Goal: Task Accomplishment & Management: Use online tool/utility

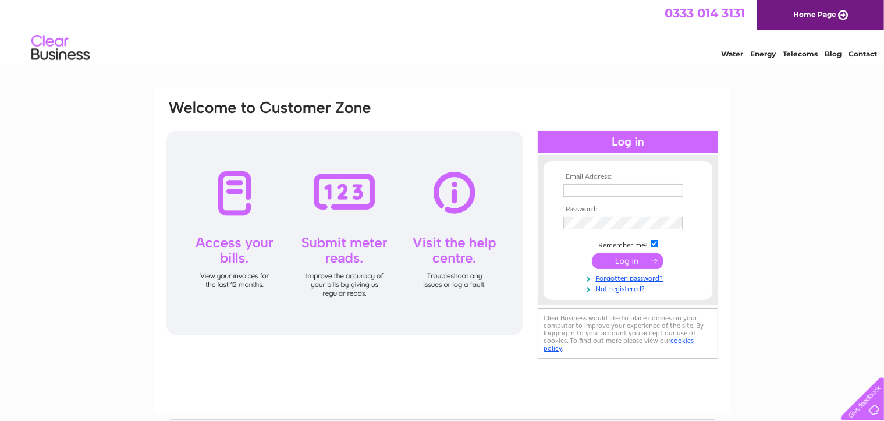
type input "practicemanager@teethinline.co.uk"
click at [616, 261] on input "submit" at bounding box center [628, 261] width 72 height 16
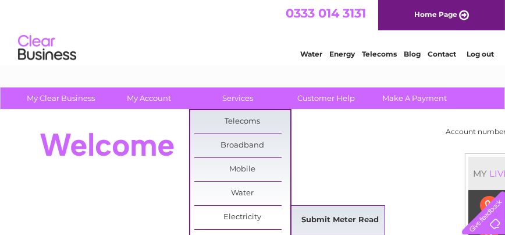
click at [322, 222] on link "Submit Meter Read" at bounding box center [340, 219] width 96 height 23
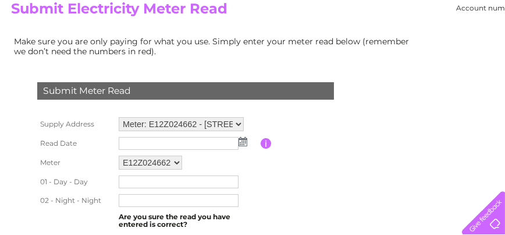
scroll to position [136, 0]
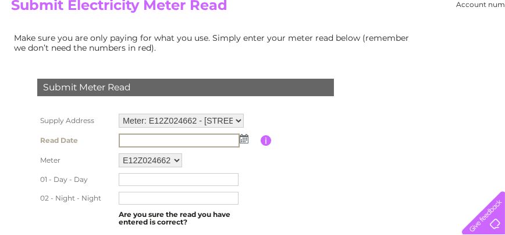
click at [204, 139] on input "text" at bounding box center [179, 140] width 121 height 14
click at [180, 144] on input "text" at bounding box center [179, 140] width 121 height 14
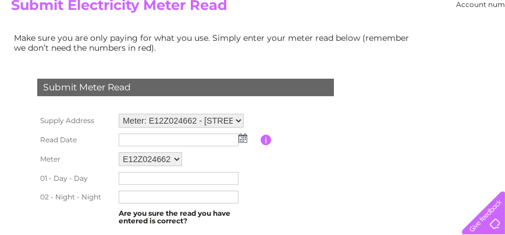
click at [244, 139] on img at bounding box center [243, 137] width 9 height 9
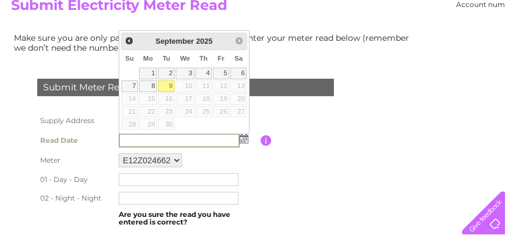
click at [168, 84] on link "9" at bounding box center [166, 86] width 16 height 12
type input "2025/09/09"
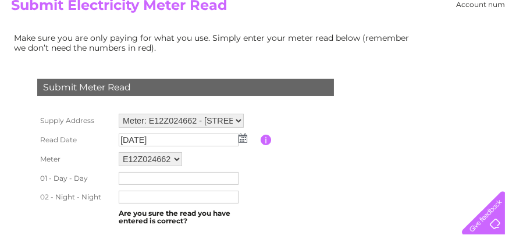
click at [141, 173] on input "text" at bounding box center [179, 178] width 120 height 13
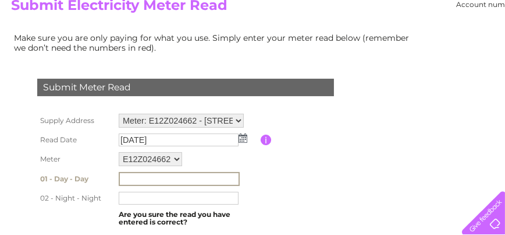
click at [168, 178] on input "text" at bounding box center [179, 179] width 121 height 14
paste input "01 002 1"
click at [122, 176] on input "01 002 1" at bounding box center [179, 179] width 121 height 14
click at [135, 178] on input "002 1" at bounding box center [179, 179] width 121 height 14
click at [156, 180] on input "0021" at bounding box center [179, 179] width 121 height 14
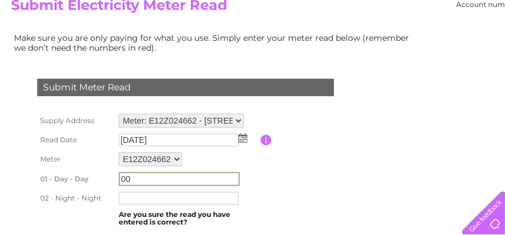
type input "0"
click at [157, 179] on input "text" at bounding box center [179, 179] width 121 height 14
type input "00213495"
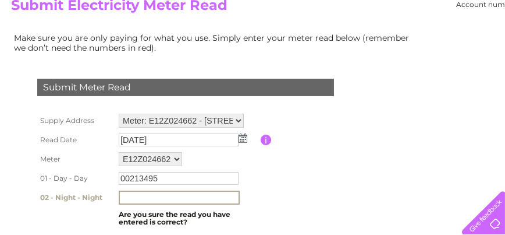
click at [149, 196] on input "text" at bounding box center [179, 197] width 121 height 14
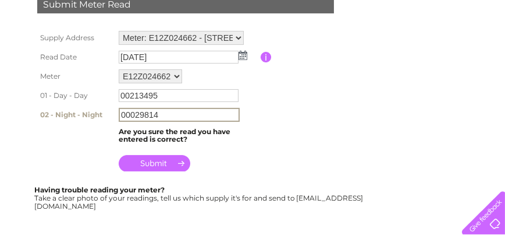
scroll to position [220, 0]
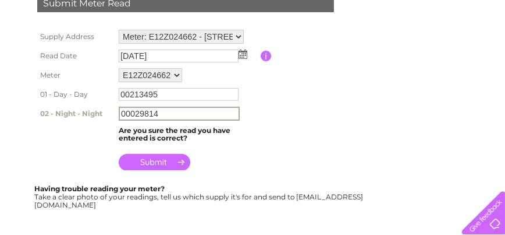
type input "00029814"
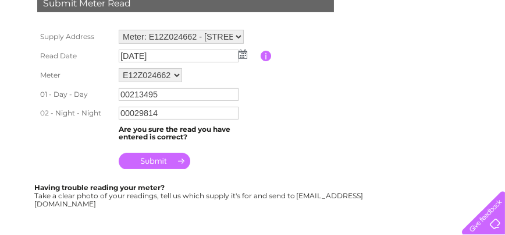
click at [143, 163] on input "submit" at bounding box center [155, 160] width 72 height 16
